Goal: Task Accomplishment & Management: Manage account settings

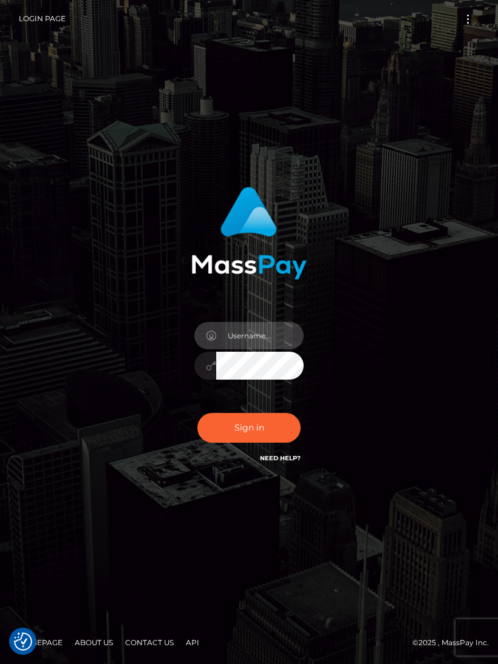
type input "[EMAIL_ADDRESS][DOMAIN_NAME]"
click at [248, 441] on button "Sign in" at bounding box center [248, 428] width 103 height 30
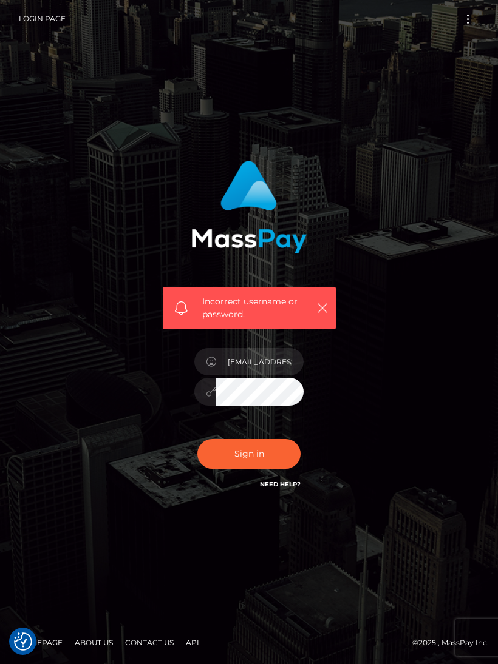
scroll to position [22, 0]
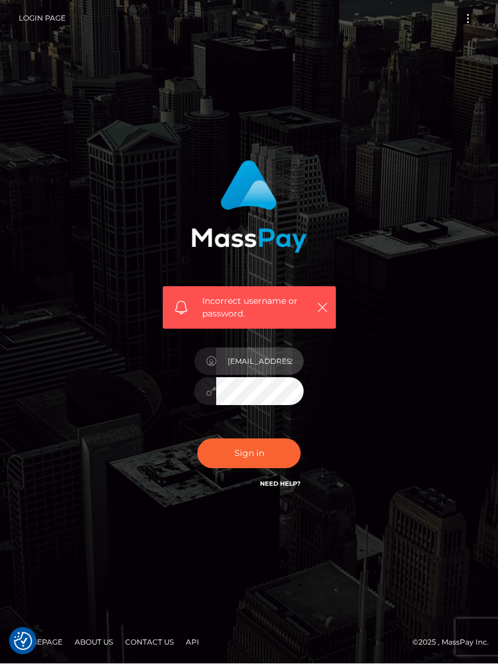
click at [286, 354] on input "gialoren@hotmail.com" at bounding box center [259, 361] width 87 height 27
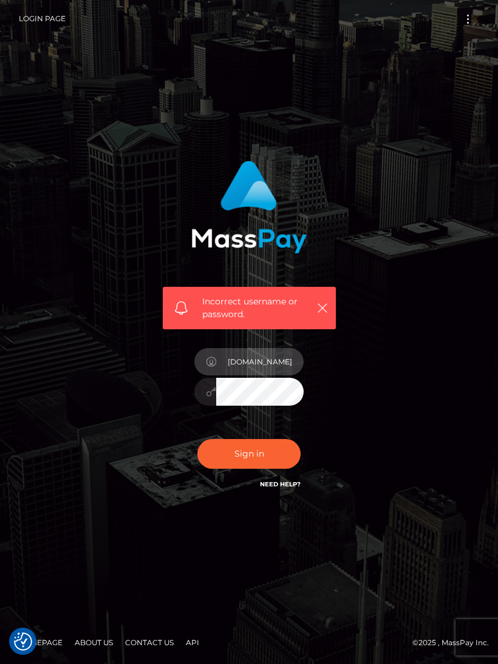
click at [265, 363] on input "gi.com" at bounding box center [259, 361] width 87 height 27
type input "g"
type input "gialoren@hotmail.com"
click at [254, 447] on button "Sign in" at bounding box center [248, 454] width 103 height 30
